Goal: Go to known website: Access a specific website the user already knows

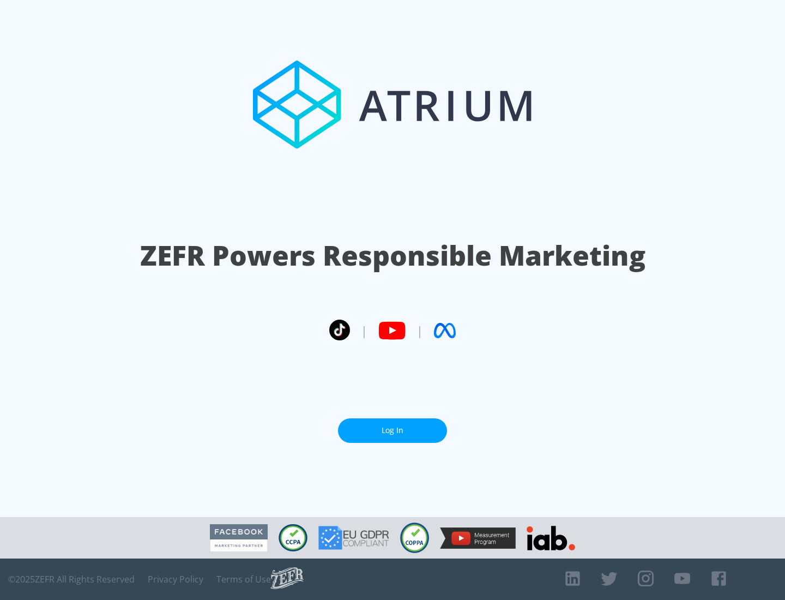
click at [393, 426] on link "Log In" at bounding box center [392, 430] width 109 height 25
